Goal: Task Accomplishment & Management: Use online tool/utility

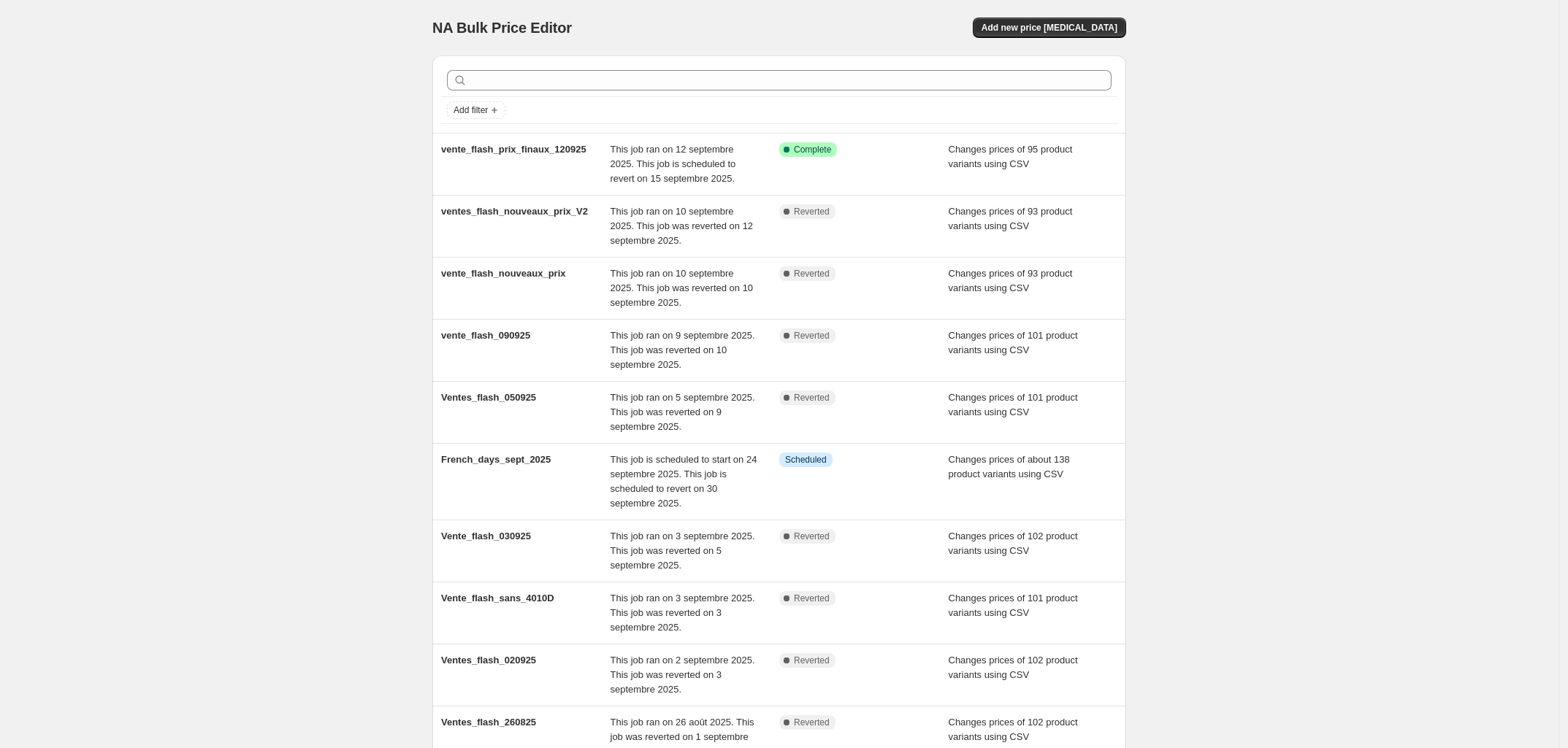
click at [226, 340] on div "NA Bulk Price Editor. This page is ready NA Bulk Price Editor Add new price cha…" at bounding box center [779, 456] width 1558 height 912
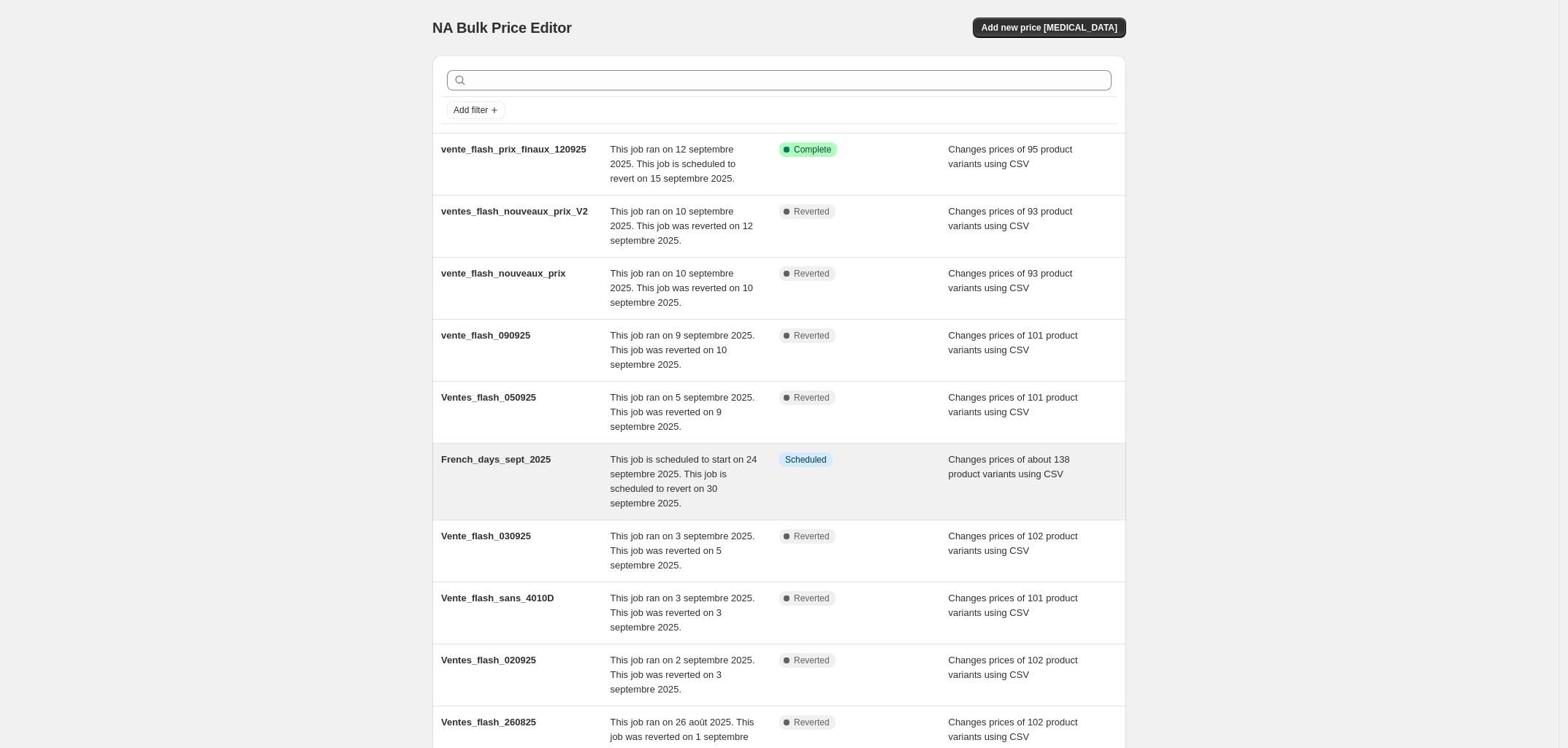
click at [628, 469] on span "This job is scheduled to start on 24 septembre 2025. This job is scheduled to r…" at bounding box center [684, 482] width 147 height 55
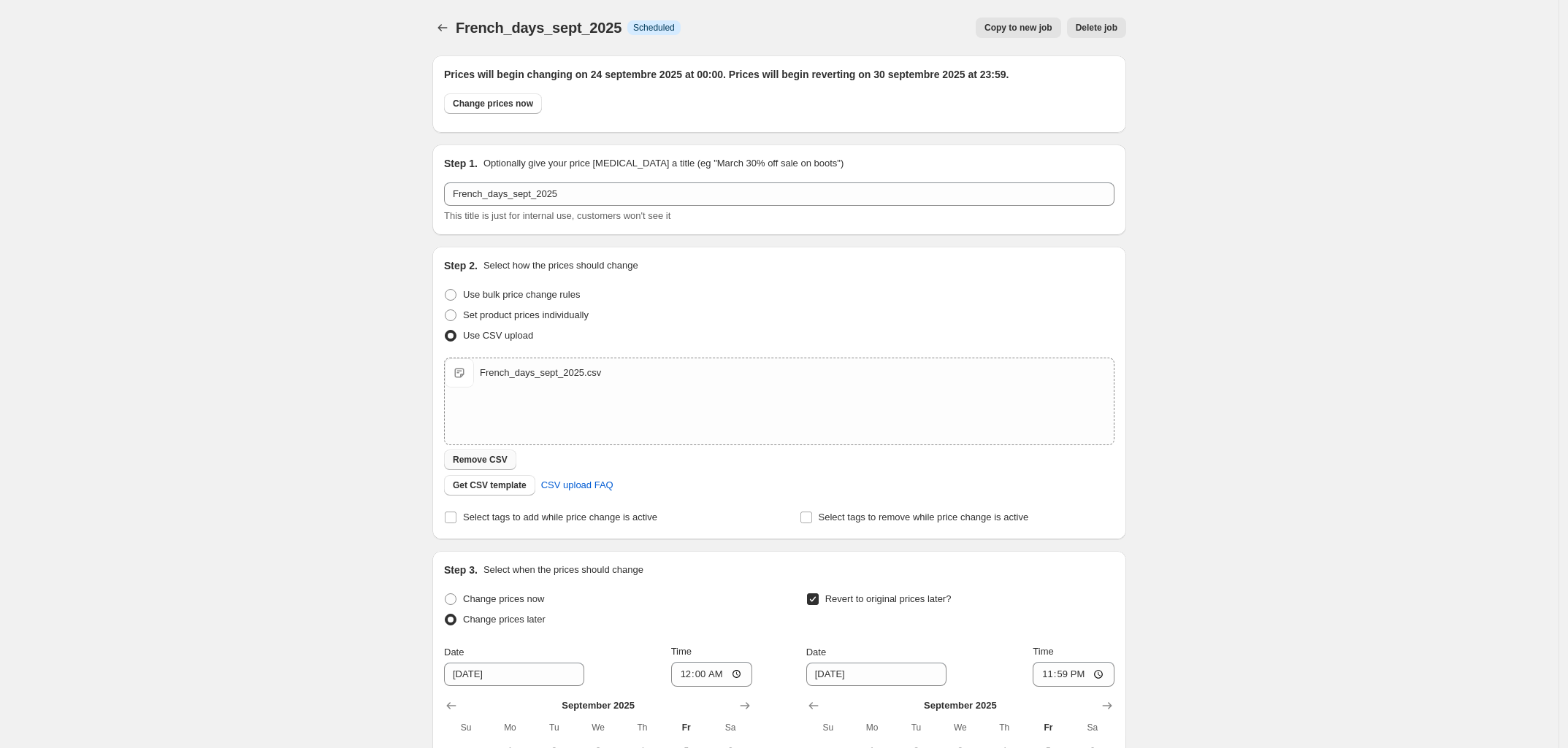
click at [501, 458] on span "Remove CSV" at bounding box center [480, 460] width 55 height 11
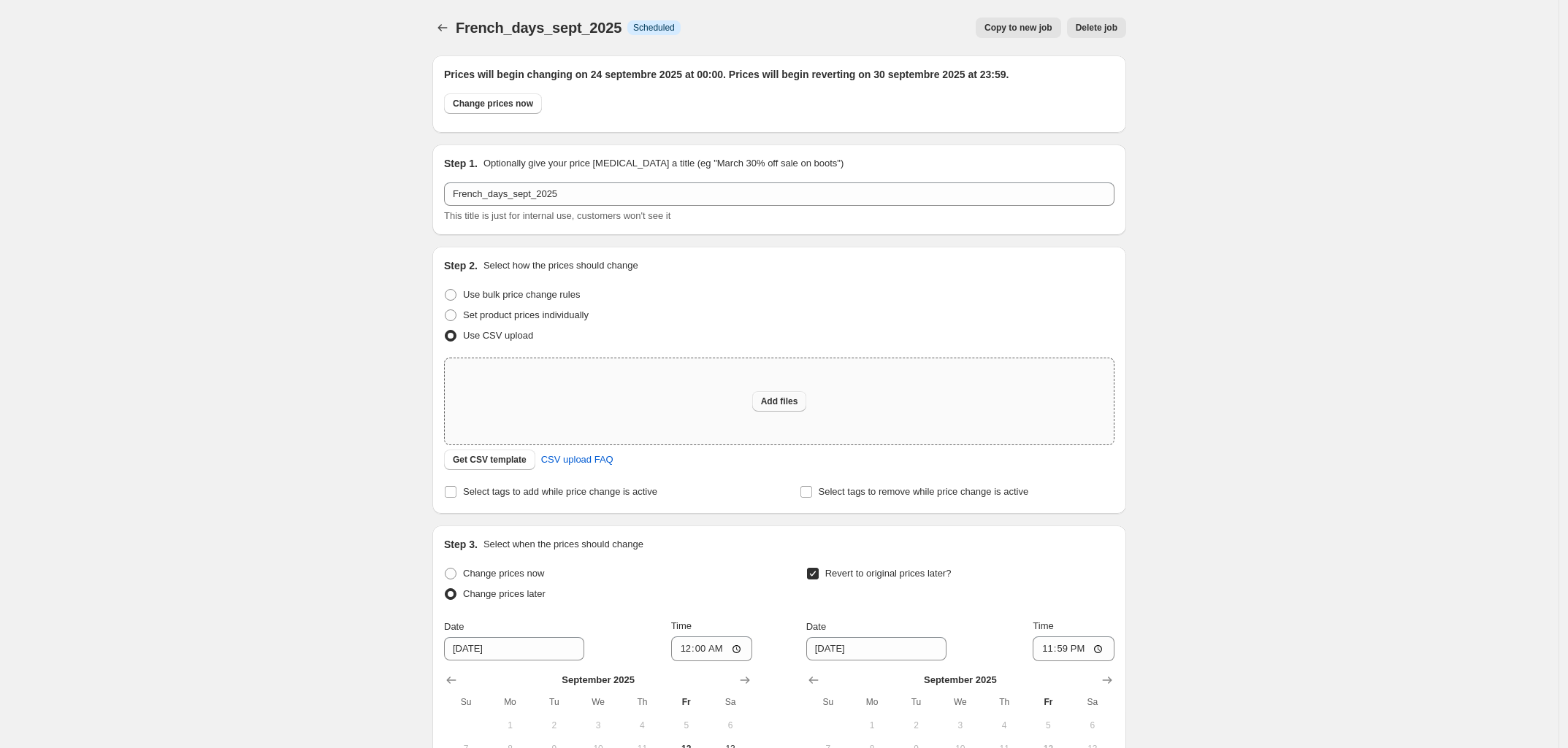
click at [786, 400] on span "Add files" at bounding box center [779, 401] width 37 height 11
type input "C:\fakepath\french_days_nouveaux_prix_VF.csv"
click at [791, 400] on span "Add files" at bounding box center [779, 401] width 37 height 11
click at [779, 400] on span "Add files" at bounding box center [779, 401] width 37 height 11
type input "C:\fakepath\french_days_nouveaux_prix.csv"
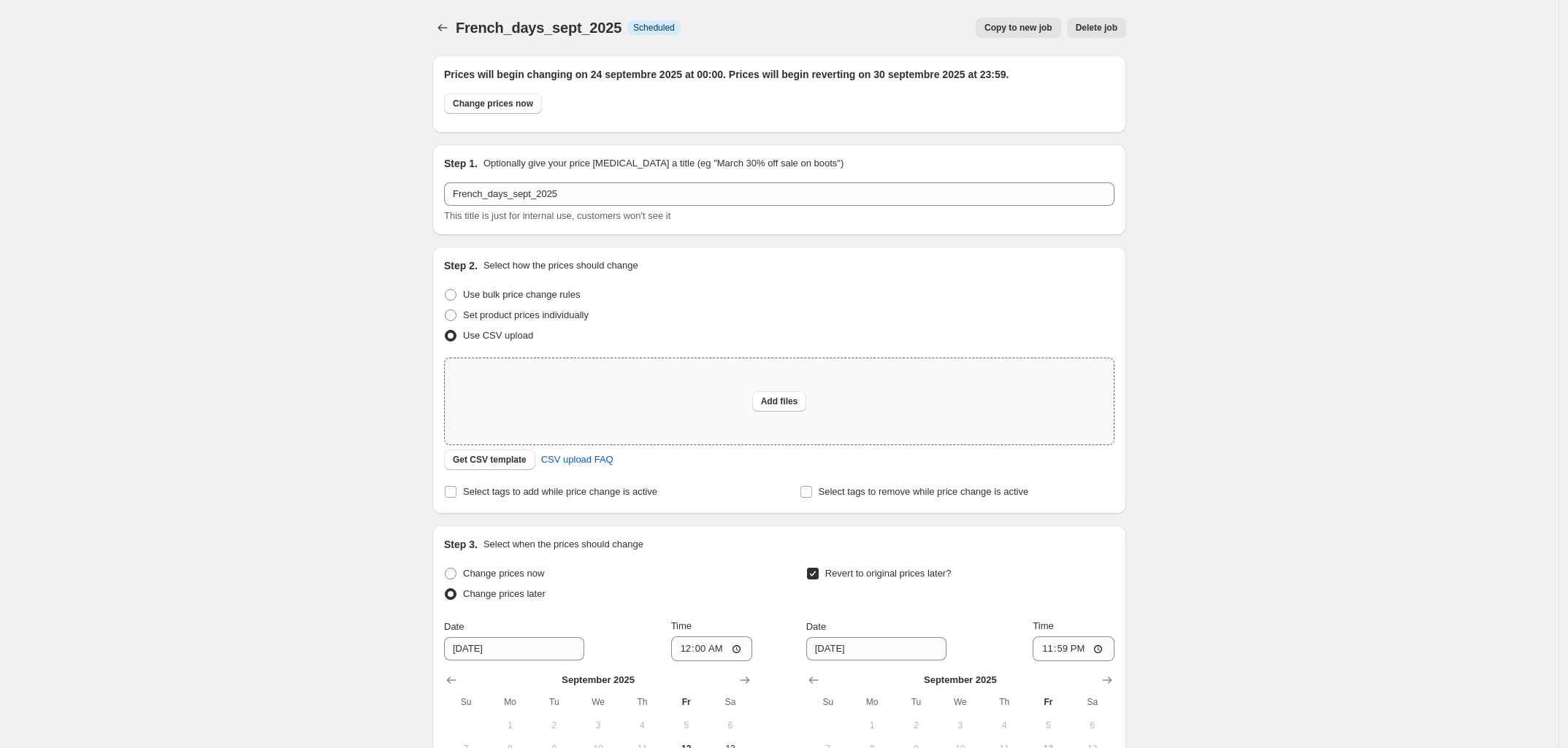
click at [289, 415] on div "French_days_sept_2025. This page is ready French_days_sept_2025 Info Scheduled …" at bounding box center [779, 494] width 1558 height 990
click at [782, 404] on span "Add files" at bounding box center [779, 401] width 37 height 11
type input "C:\fakepath\french_days_nouveaux_prix.csv"
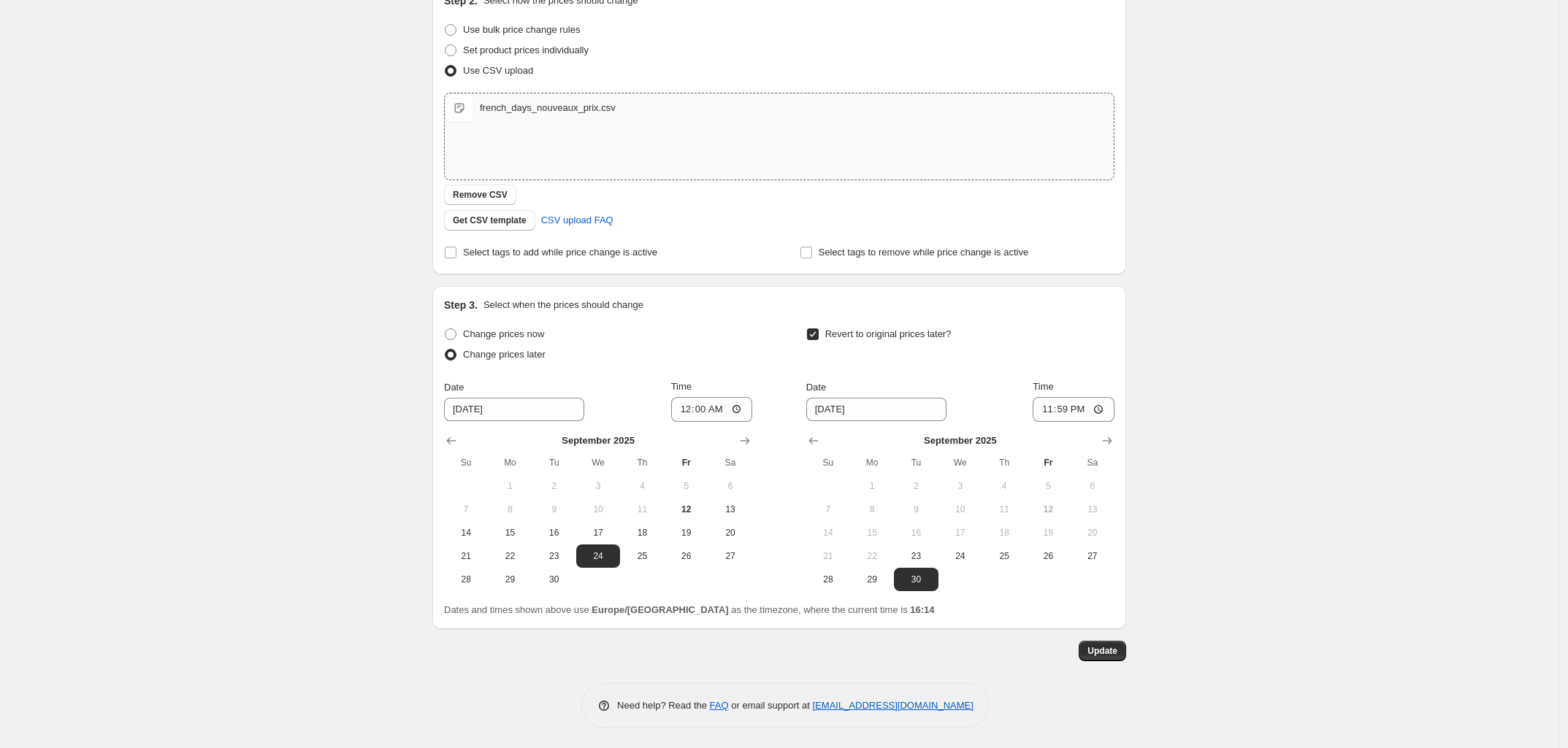
scroll to position [267, 0]
click at [1119, 656] on button "Update" at bounding box center [1102, 649] width 48 height 20
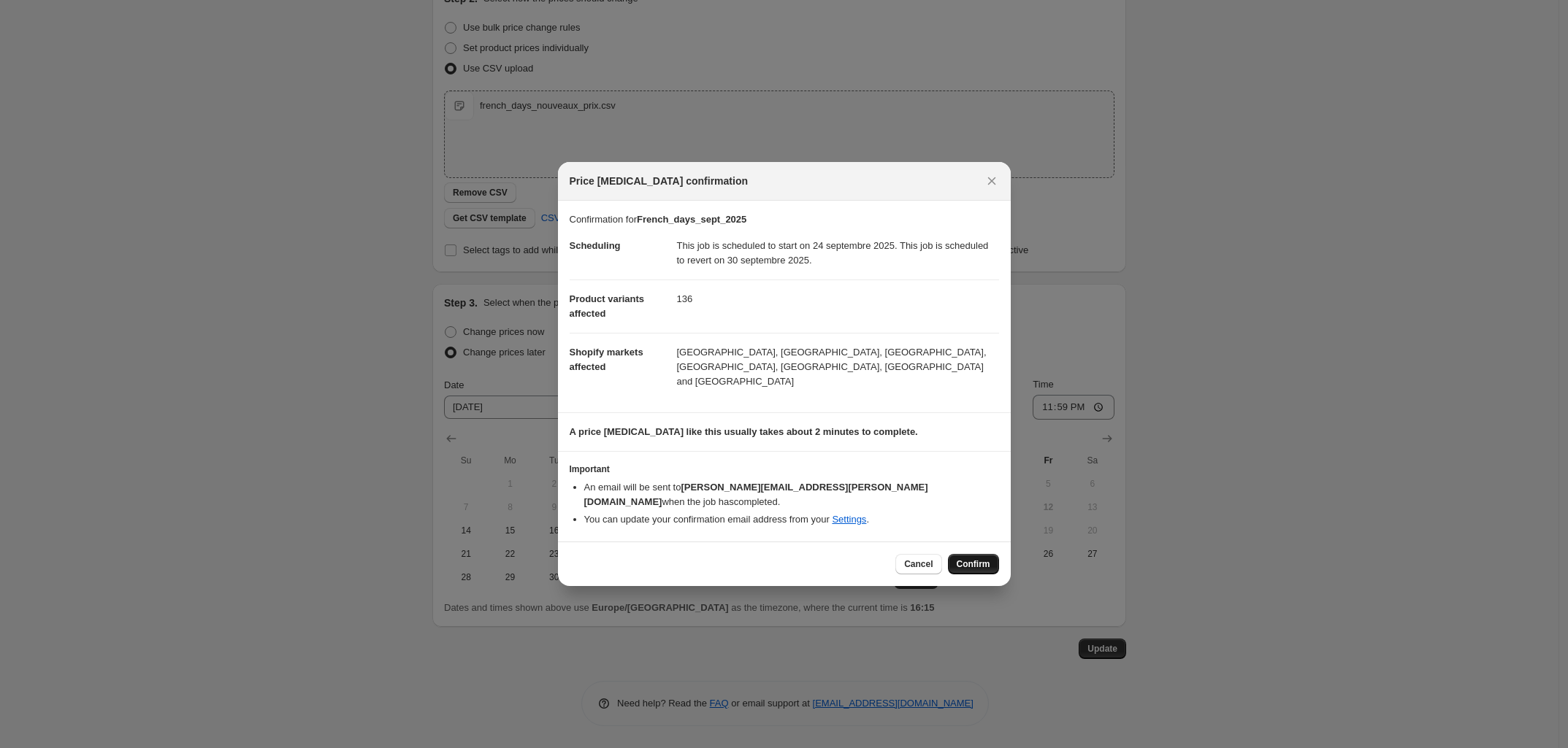
click at [965, 559] on span "Confirm" at bounding box center [973, 564] width 33 height 11
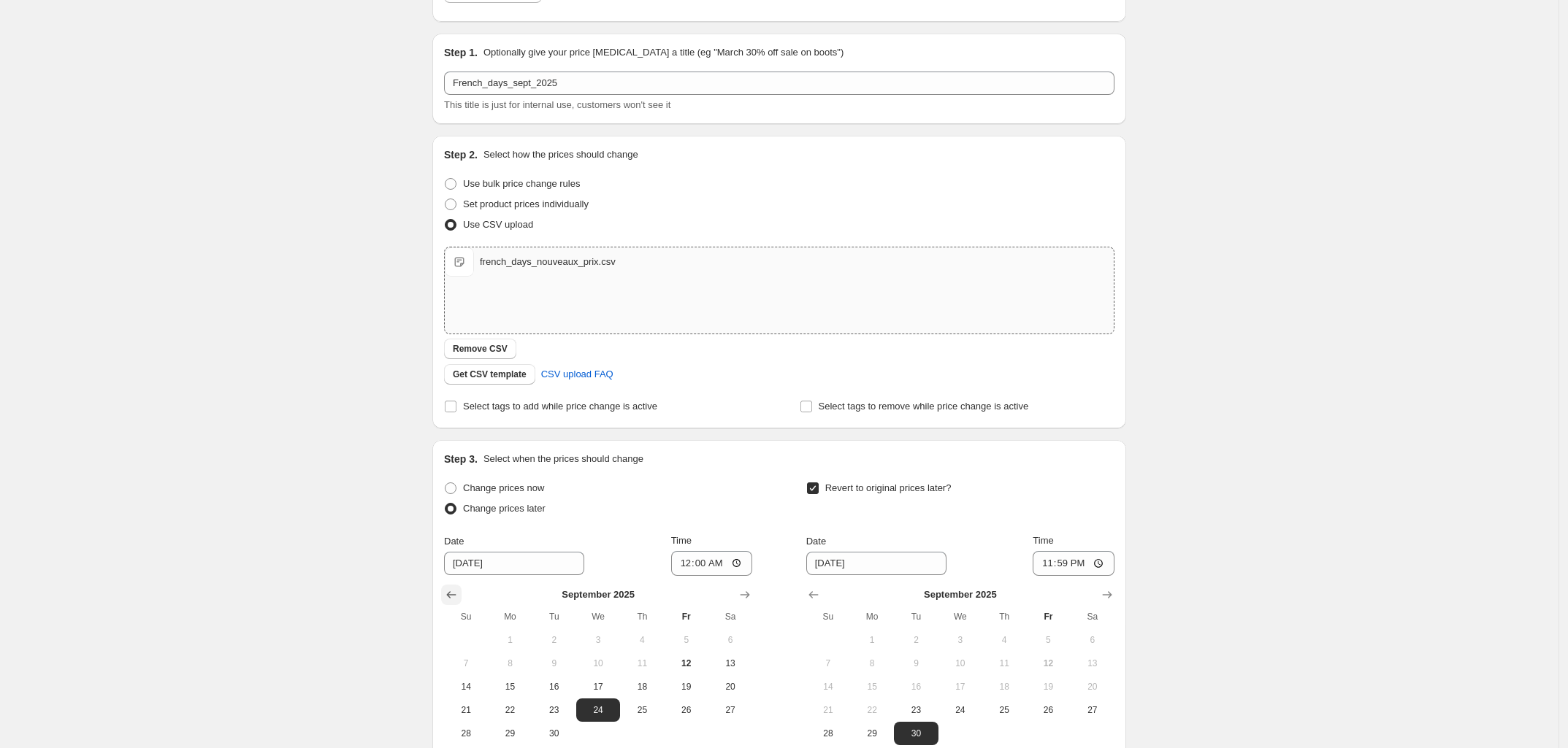
scroll to position [0, 0]
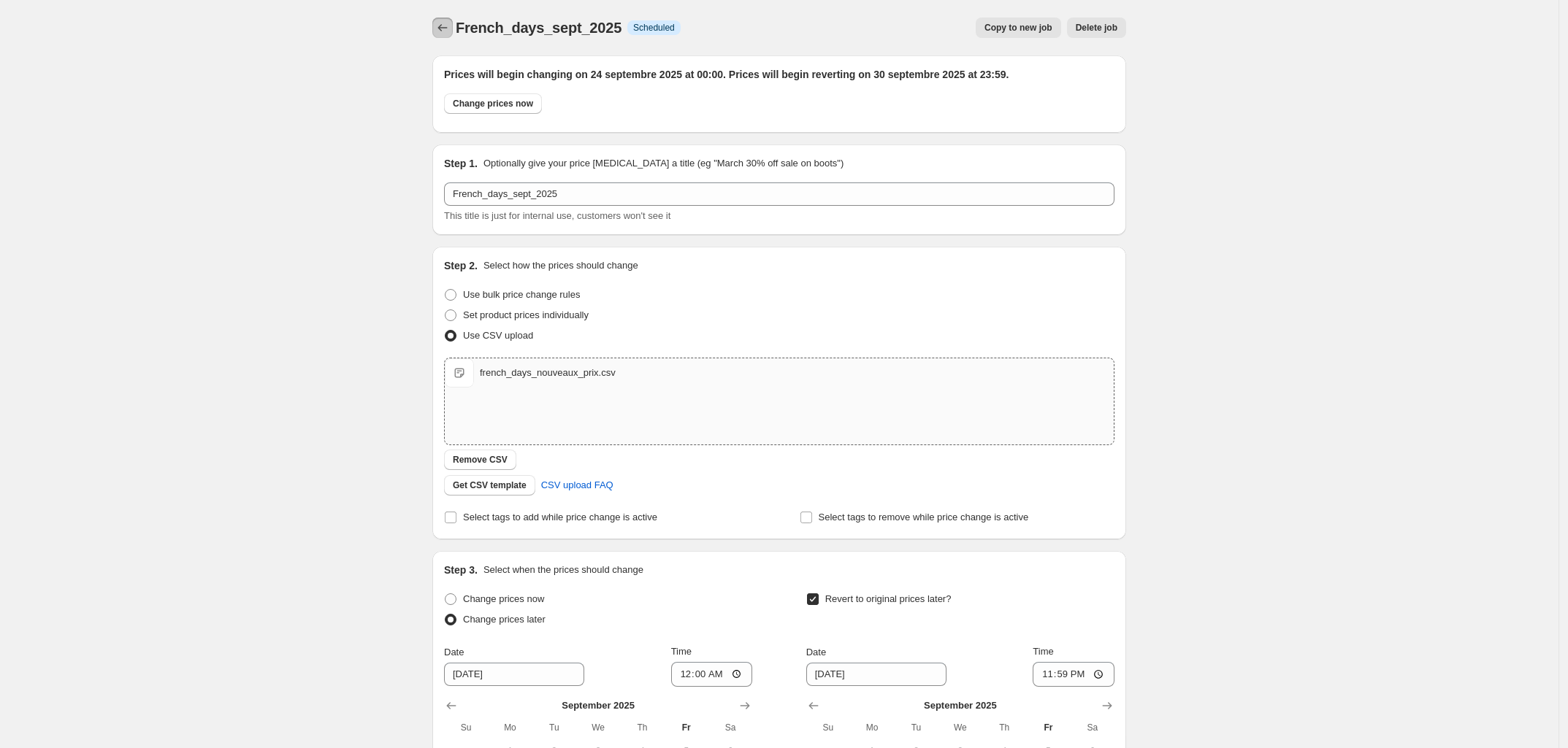
click at [451, 36] on button "Price change jobs" at bounding box center [442, 27] width 20 height 20
